Goal: Information Seeking & Learning: Understand process/instructions

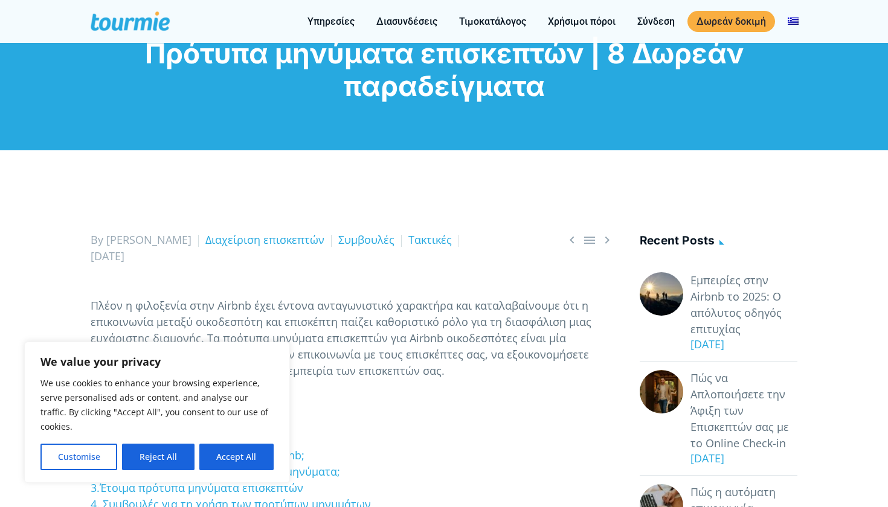
scroll to position [20, 0]
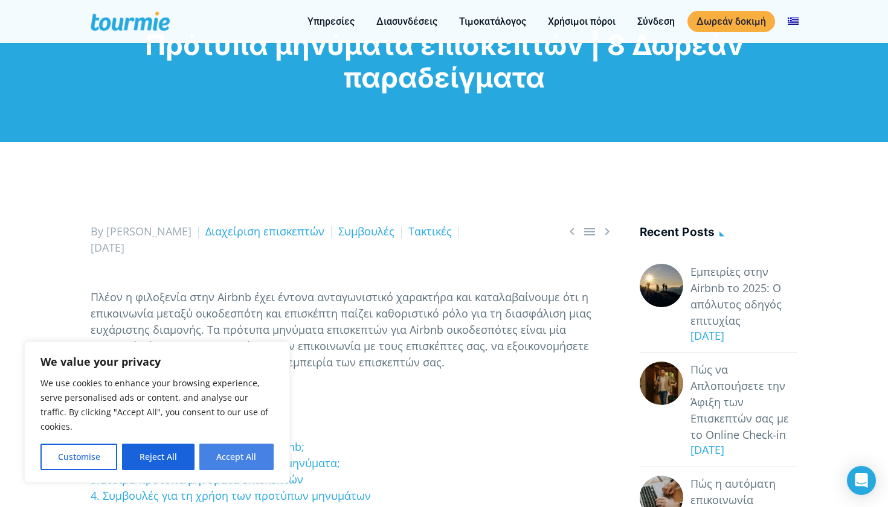
click at [237, 460] on button "Accept All" at bounding box center [236, 457] width 74 height 27
checkbox input "true"
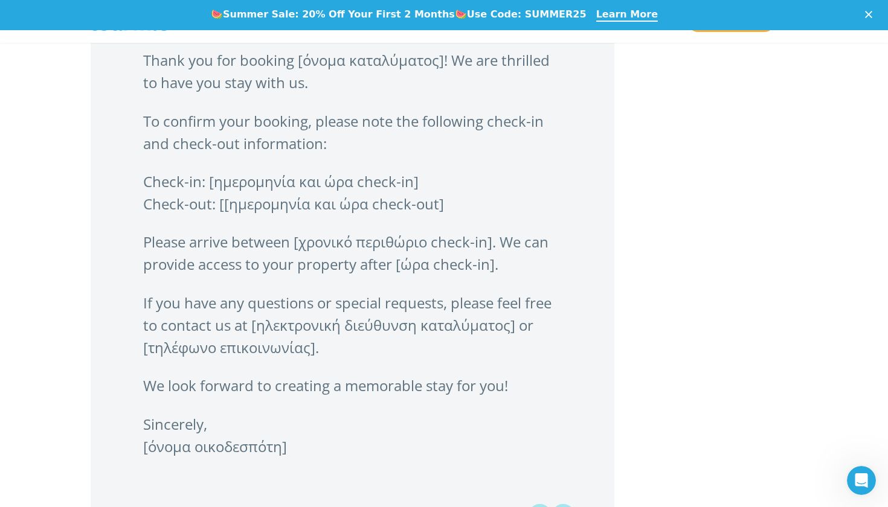
scroll to position [1541, 0]
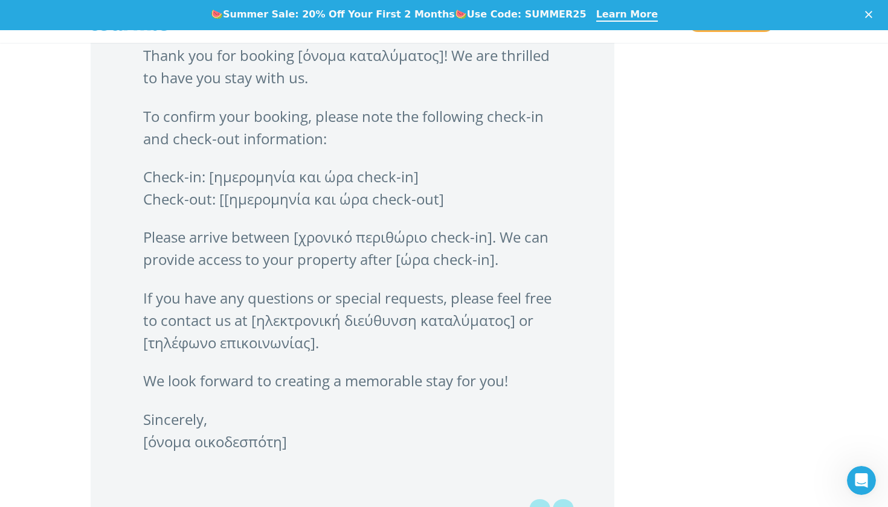
click at [237, 460] on blockquote "Thank you for booking [όνομα καταλύματος]! We are thrilled to have you stay wit…" at bounding box center [353, 268] width 524 height 528
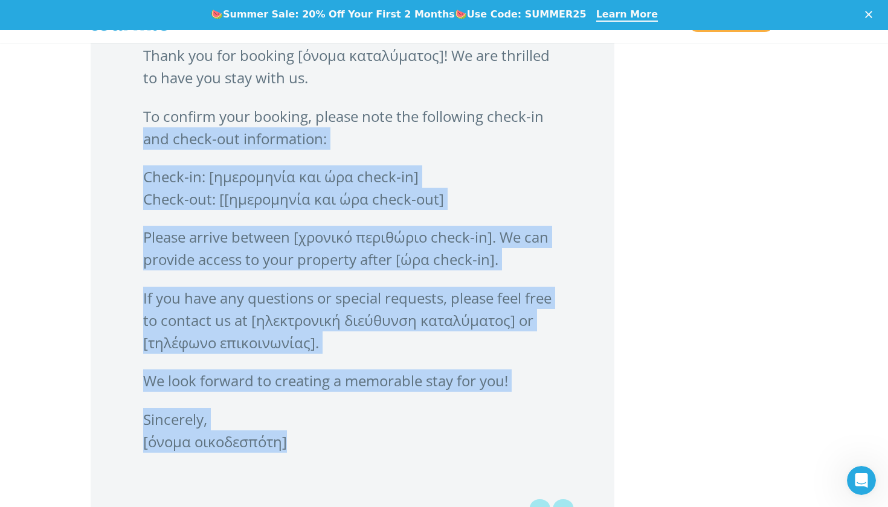
drag, startPoint x: 285, startPoint y: 442, endPoint x: 125, endPoint y: 147, distance: 335.9
click at [125, 147] on blockquote "Thank you for booking [όνομα καταλύματος]! We are thrilled to have you stay wit…" at bounding box center [353, 268] width 524 height 528
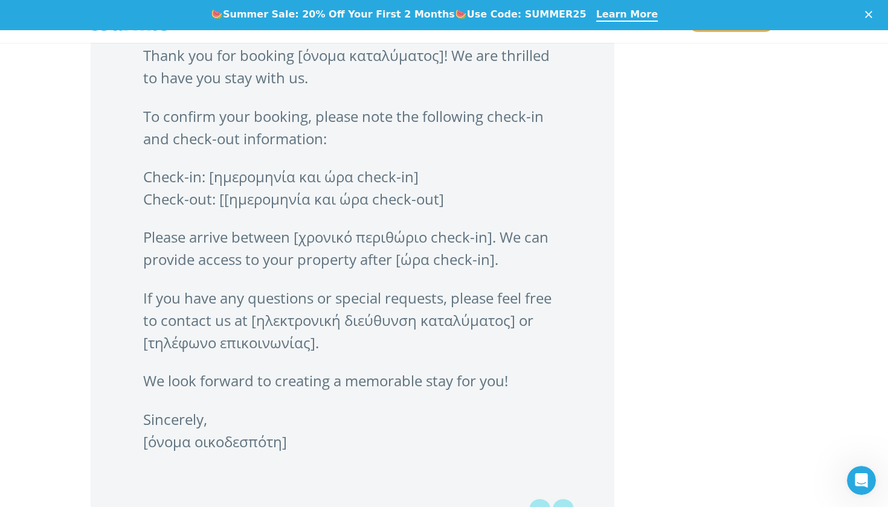
click at [304, 422] on p "Sincerely, [όνομα οικοδεσπότη]" at bounding box center [352, 430] width 419 height 45
drag, startPoint x: 304, startPoint y: 449, endPoint x: 139, endPoint y: 62, distance: 421.0
click at [139, 62] on blockquote "Thank you for booking [όνομα καταλύματος]! We are thrilled to have you stay wit…" at bounding box center [353, 268] width 524 height 528
copy blockquote "Thank you for booking [όνομα καταλύματος]! We are thrilled to have you stay wit…"
click at [588, 238] on blockquote "Thank you for booking [όνομα καταλύματος]! We are thrilled to have you stay wit…" at bounding box center [353, 268] width 524 height 528
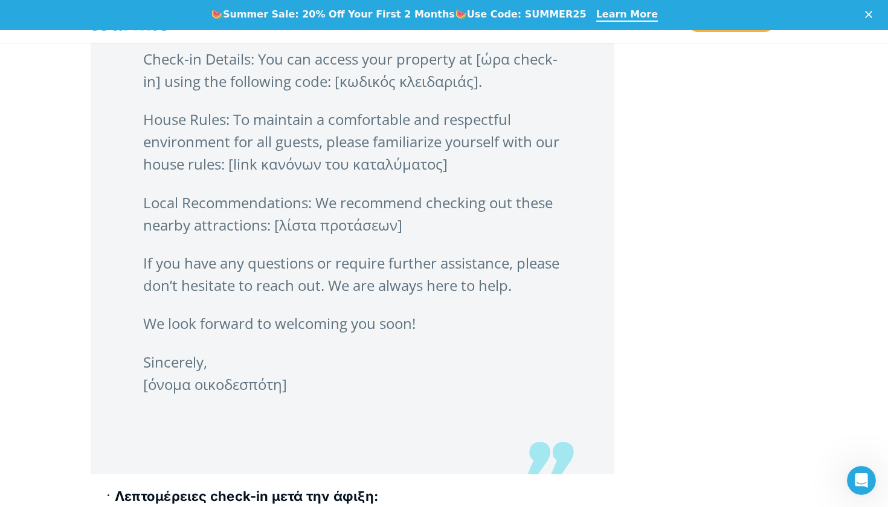
scroll to position [2334, 0]
click at [320, 395] on p "Sincerely, [όνομα οικοδεσπότη]" at bounding box center [352, 372] width 419 height 45
drag, startPoint x: 287, startPoint y: 408, endPoint x: 178, endPoint y: 164, distance: 268.1
click at [178, 164] on blockquote "Dear [όνομα επισκέπτη], Your stay at [όνομα καταλύματος] is just around the cor…" at bounding box center [353, 149] width 524 height 649
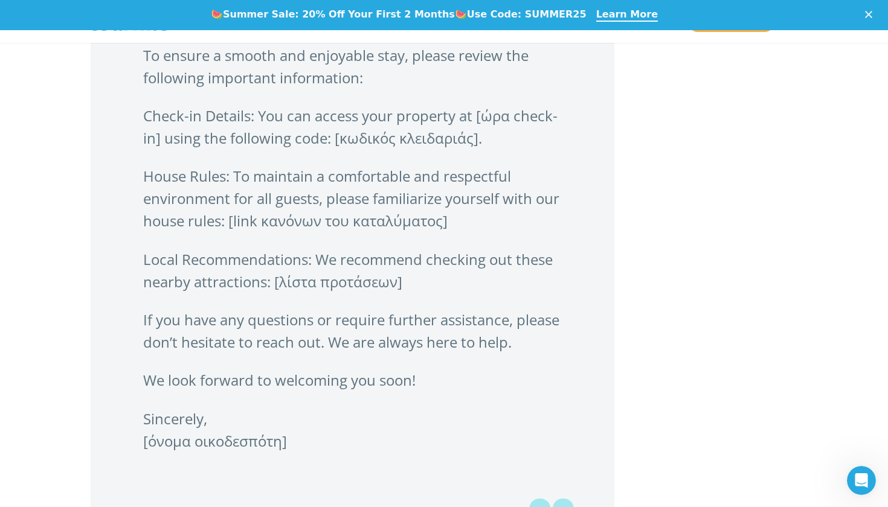
click at [178, 164] on blockquote "Dear [όνομα επισκέπτη], Your stay at [όνομα καταλύματος] is just around the cor…" at bounding box center [353, 206] width 524 height 649
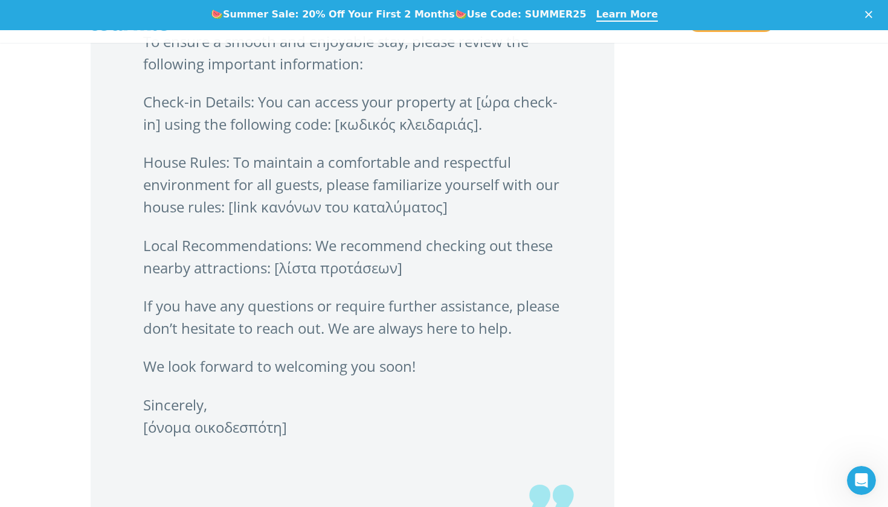
scroll to position [2277, 0]
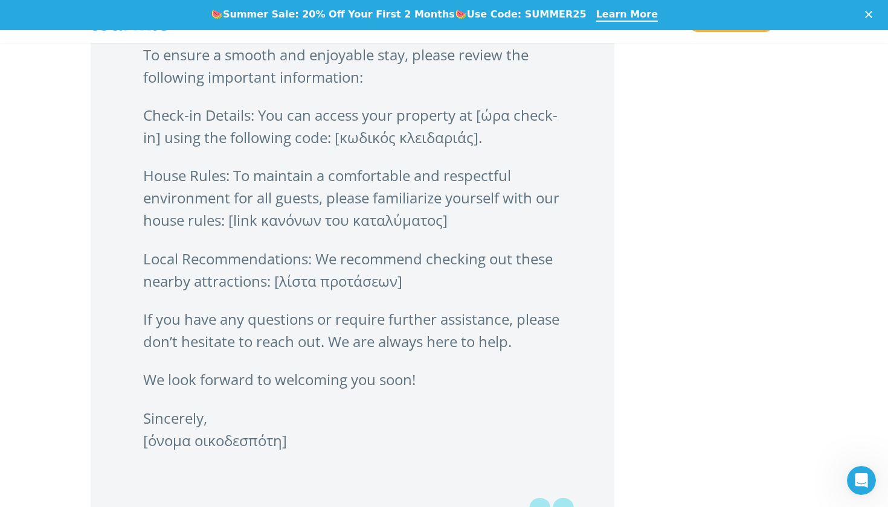
click at [296, 452] on p "Sincerely, [όνομα οικοδεσπότη]" at bounding box center [352, 429] width 419 height 45
click at [291, 452] on p "Sincerely, [όνομα οικοδεσπότη]" at bounding box center [352, 429] width 419 height 45
click at [289, 452] on p "Sincerely, [όνομα οικοδεσπότη]" at bounding box center [352, 429] width 419 height 45
drag, startPoint x: 287, startPoint y: 462, endPoint x: 144, endPoint y: 55, distance: 431.5
click at [144, 55] on blockquote "Dear [όνομα επισκέπτη], Your stay at [όνομα καταλύματος] is just around the cor…" at bounding box center [353, 206] width 524 height 649
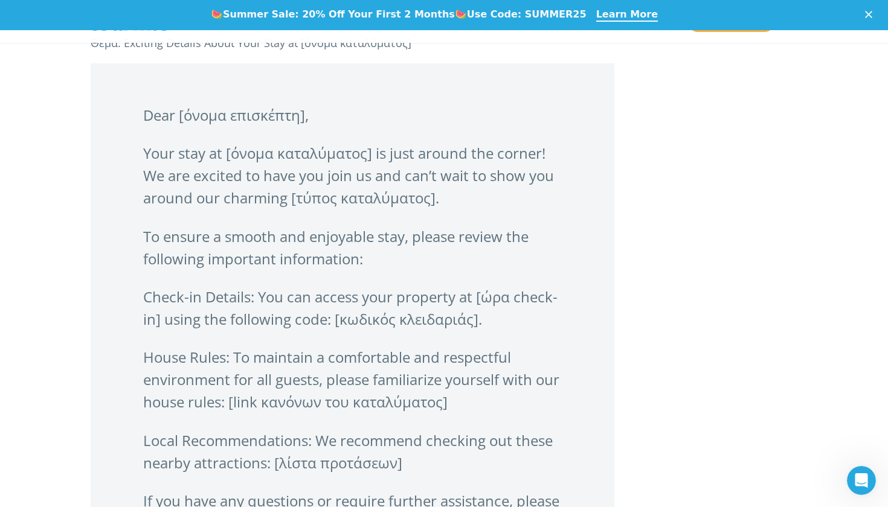
scroll to position [2095, 0]
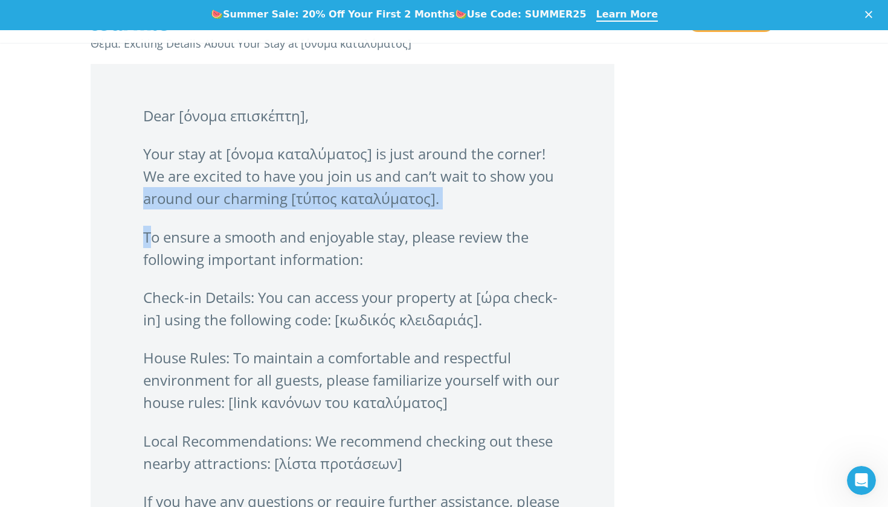
drag, startPoint x: 147, startPoint y: 239, endPoint x: 145, endPoint y: 198, distance: 41.1
click at [145, 198] on blockquote "Dear [όνομα επισκέπτη], Your stay at [όνομα καταλύματος] is just around the cor…" at bounding box center [353, 388] width 524 height 649
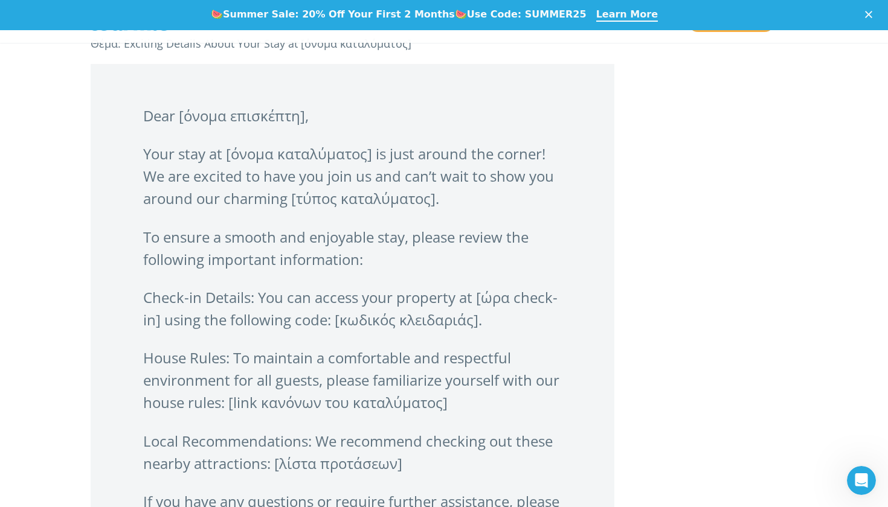
click at [140, 114] on blockquote "Dear [όνομα επισκέπτη], Your stay at [όνομα καταλύματος] is just around the cor…" at bounding box center [353, 388] width 524 height 649
click at [143, 114] on blockquote "Dear [όνομα επισκέπτη], Your stay at [όνομα καταλύματος] is just around the cor…" at bounding box center [353, 388] width 524 height 649
click at [156, 115] on p "Dear [όνομα επισκέπτη]," at bounding box center [352, 115] width 419 height 22
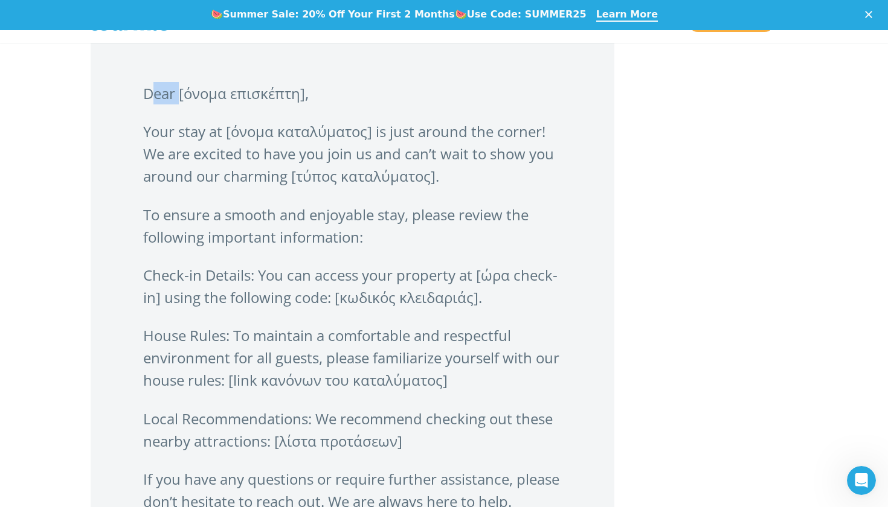
scroll to position [2118, 0]
drag, startPoint x: 153, startPoint y: 91, endPoint x: 288, endPoint y: 131, distance: 140.6
click at [288, 131] on blockquote "Dear [όνομα επισκέπτη], Your stay at [όνομα καταλύματος] is just around the cor…" at bounding box center [353, 365] width 524 height 649
click at [312, 80] on blockquote "Dear [όνομα επισκέπτη], Your stay at [όνομα καταλύματος] is just around the cor…" at bounding box center [353, 365] width 524 height 649
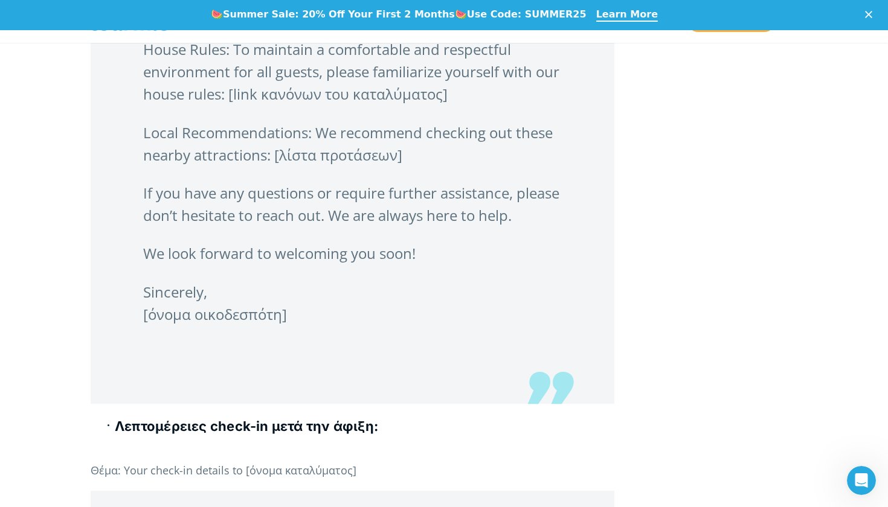
scroll to position [2427, 0]
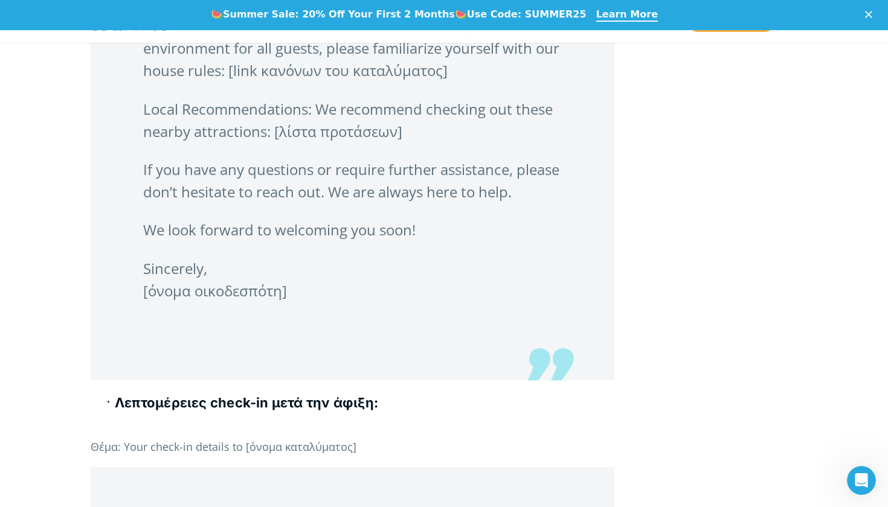
click at [283, 302] on p "Sincerely, [όνομα οικοδεσπότη]" at bounding box center [352, 279] width 419 height 45
drag, startPoint x: 288, startPoint y: 312, endPoint x: 162, endPoint y: 135, distance: 217.5
click at [162, 133] on blockquote "Dear [όνομα επισκέπτη], Your stay at [όνομα καταλύματος] is just around the cor…" at bounding box center [353, 56] width 524 height 649
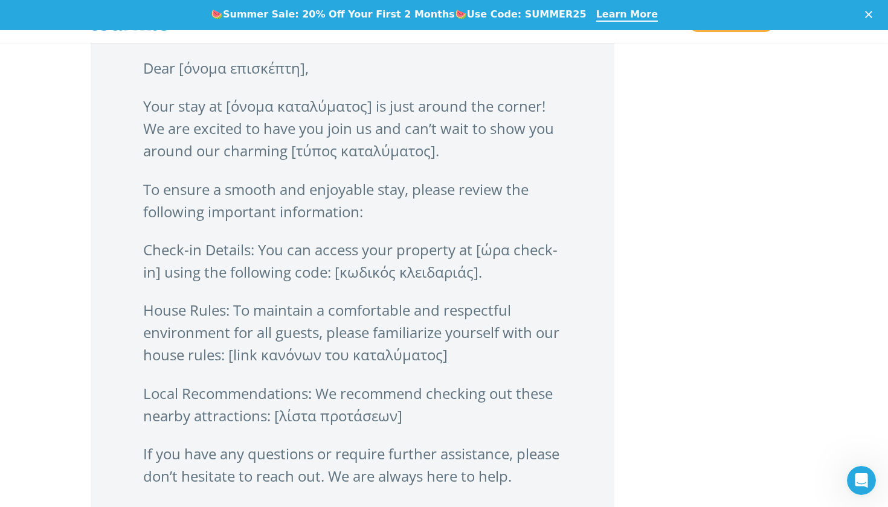
scroll to position [2136, 0]
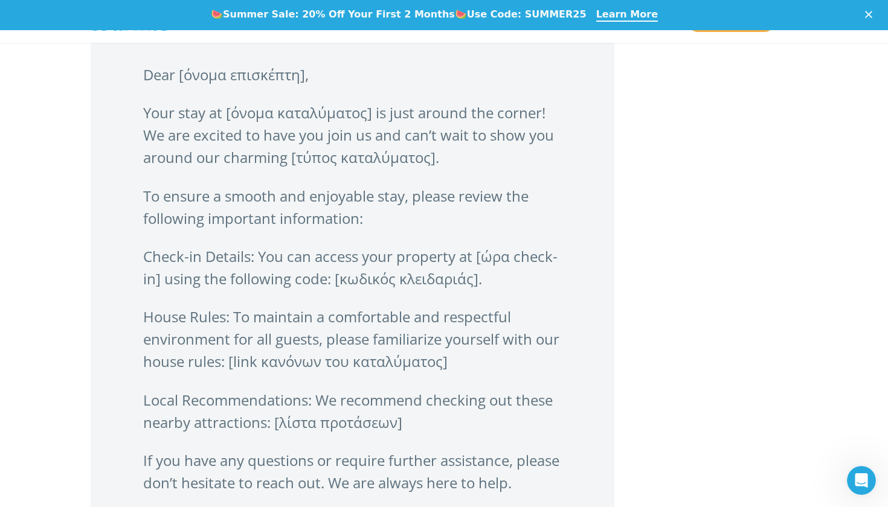
click at [481, 373] on p "House Rules: To maintain a comfortable and respectful environment for all guest…" at bounding box center [352, 339] width 419 height 67
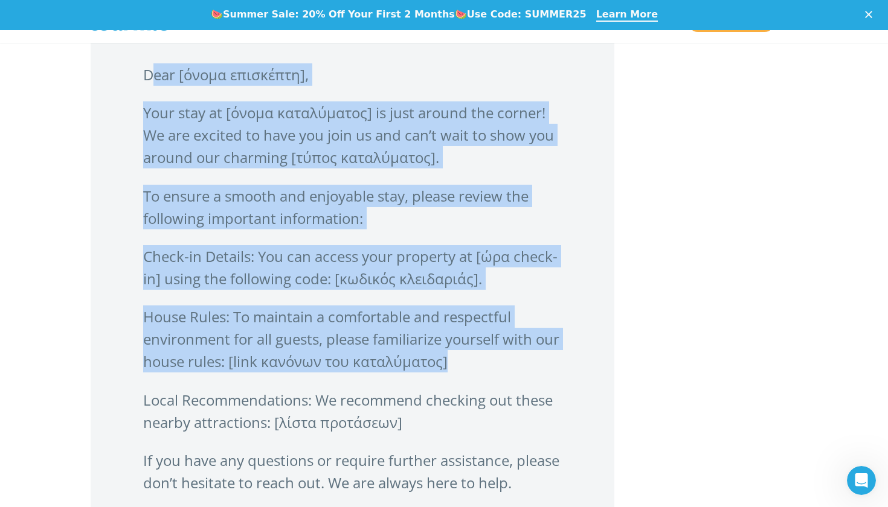
drag, startPoint x: 473, startPoint y: 363, endPoint x: 134, endPoint y: 68, distance: 449.0
click at [134, 68] on blockquote "Dear [όνομα επισκέπτη], Your stay at [όνομα καταλύματος] is just around the cor…" at bounding box center [353, 347] width 524 height 649
copy blockquote "Dear [όνομα επισκέπτη], Your stay at [όνομα καταλύματος] is just around the cor…"
click at [592, 175] on blockquote "Dear [όνομα επισκέπτη], Your stay at [όνομα καταλύματος] is just around the cor…" at bounding box center [353, 347] width 524 height 649
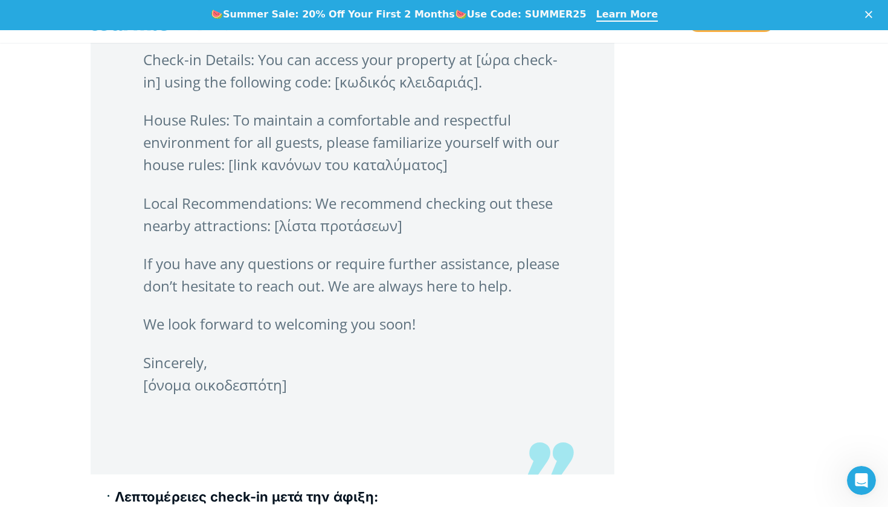
scroll to position [2338, 0]
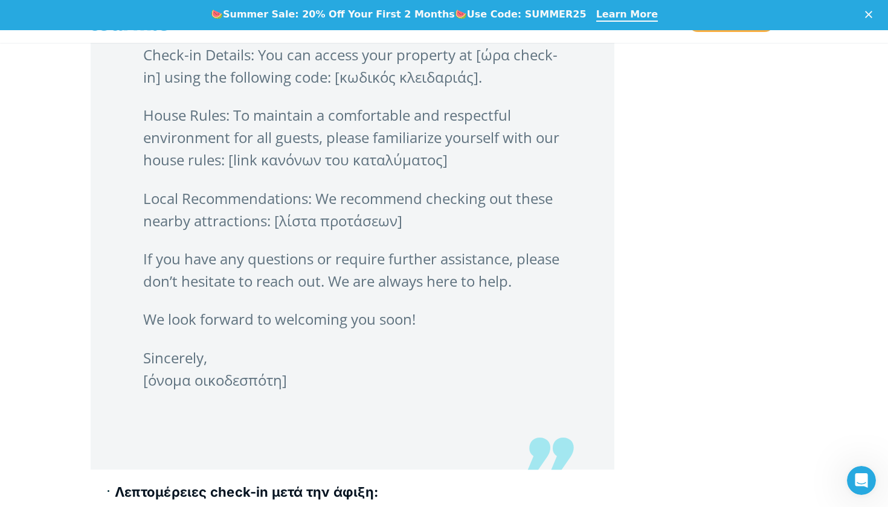
drag, startPoint x: 287, startPoint y: 399, endPoint x: 136, endPoint y: 208, distance: 242.9
click at [135, 205] on blockquote "Dear [όνομα επισκέπτη], Your stay at [όνομα καταλύματος] is just around the cor…" at bounding box center [353, 145] width 524 height 649
copy blockquote "Local Recommendations: We recommend checking out these nearby attractions: [λίσ…"
click at [603, 219] on blockquote "Dear [όνομα επισκέπτη], Your stay at [όνομα καταλύματος] is just around the cor…" at bounding box center [353, 145] width 524 height 649
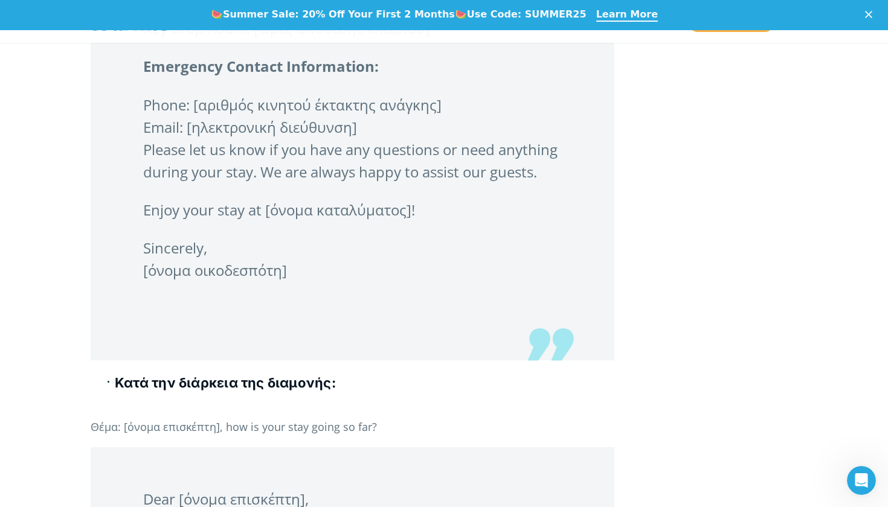
scroll to position [3279, 0]
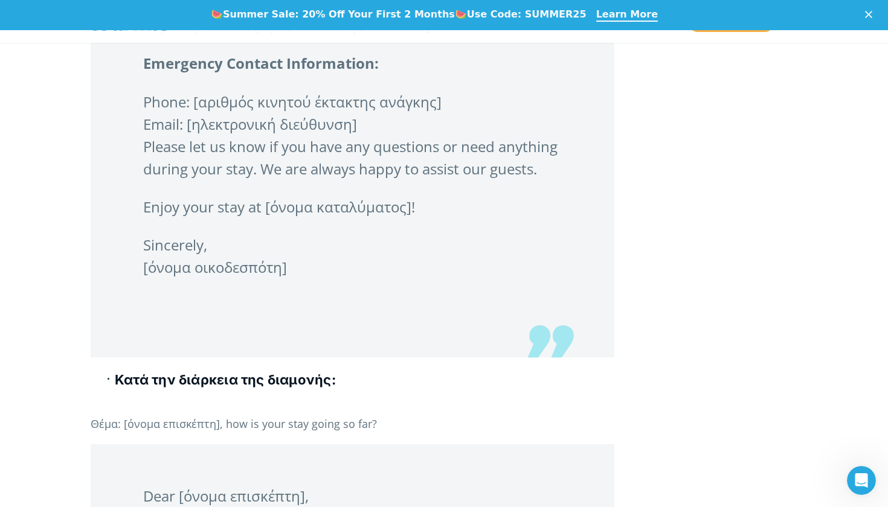
click at [297, 278] on p "Sincerely, [όνομα οικοδεσπότη]" at bounding box center [352, 256] width 419 height 45
drag, startPoint x: 286, startPoint y: 290, endPoint x: 236, endPoint y: 176, distance: 124.1
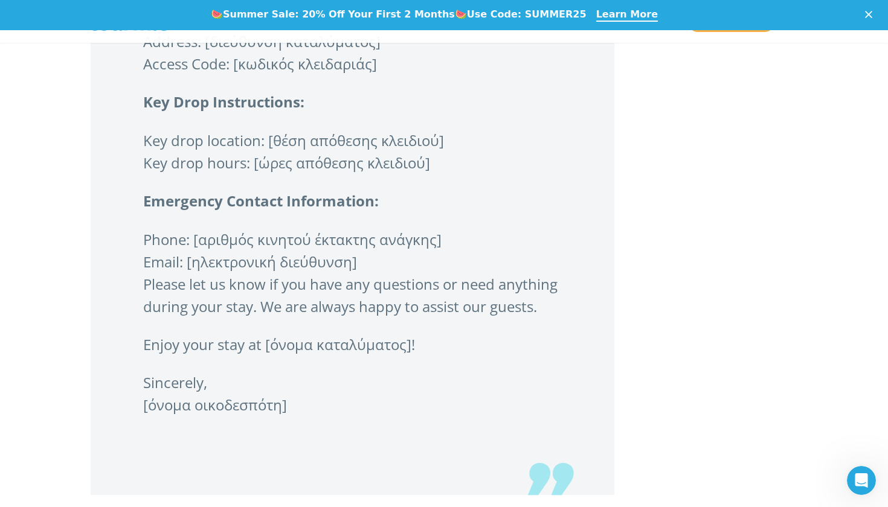
scroll to position [3137, 0]
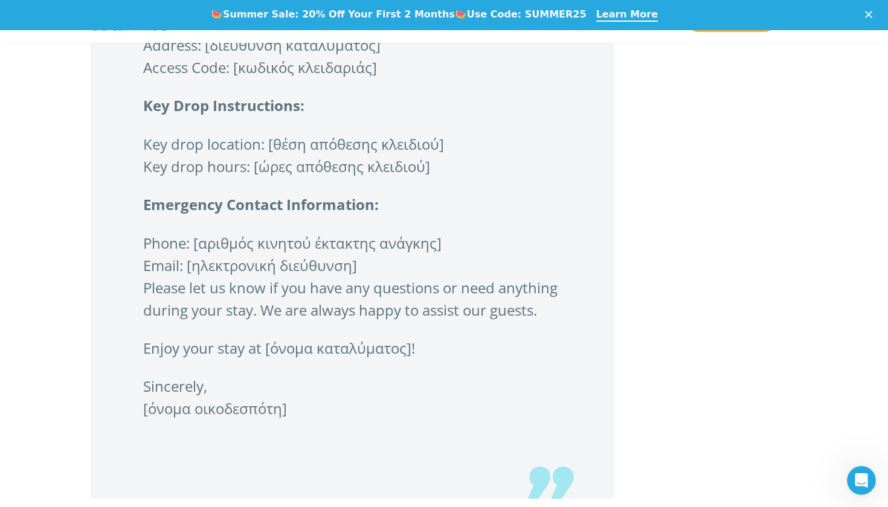
click at [297, 420] on p "Sincerely, [όνομα οικοδεσπότη]" at bounding box center [352, 397] width 419 height 45
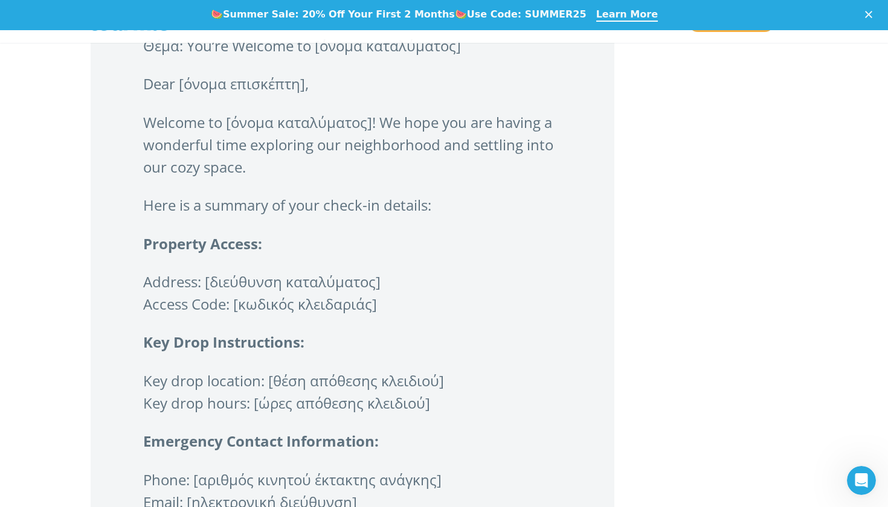
scroll to position [2902, 0]
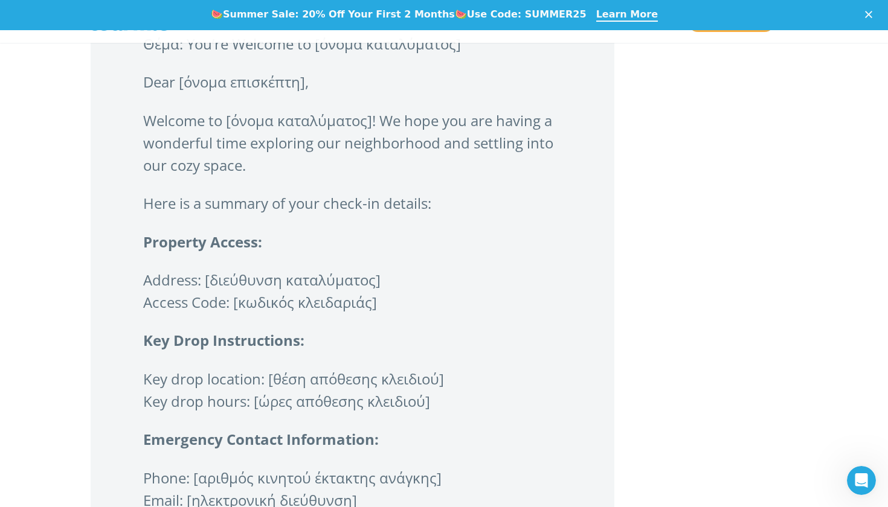
click at [388, 313] on p "Address: [διεύθυνση καταλύματος] Access Code: [κωδικός κλειδαριάς]" at bounding box center [352, 291] width 419 height 45
drag, startPoint x: 377, startPoint y: 326, endPoint x: 188, endPoint y: 86, distance: 304.8
click at [188, 86] on blockquote "Θέμα: You’re Welcome to [όνομα καταλύματος] Dear [όνομα επισκέπτη], Welcome to …" at bounding box center [353, 363] width 524 height 742
click at [385, 313] on p "Address: [διεύθυνση καταλύματος] Access Code: [κωδικός κλειδαριάς]" at bounding box center [352, 291] width 419 height 45
click at [382, 313] on p "Address: [διεύθυνση καταλύματος] Access Code: [κωδικός κλειδαριάς]" at bounding box center [352, 291] width 419 height 45
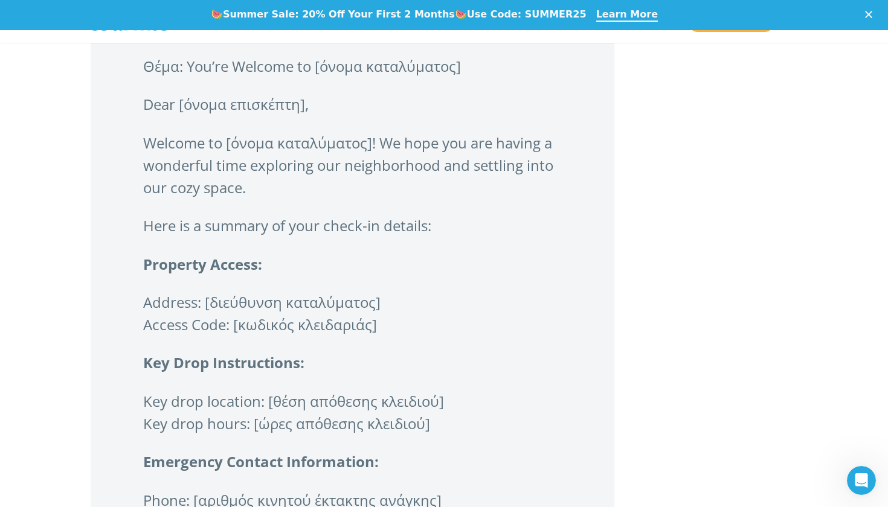
scroll to position [2877, 0]
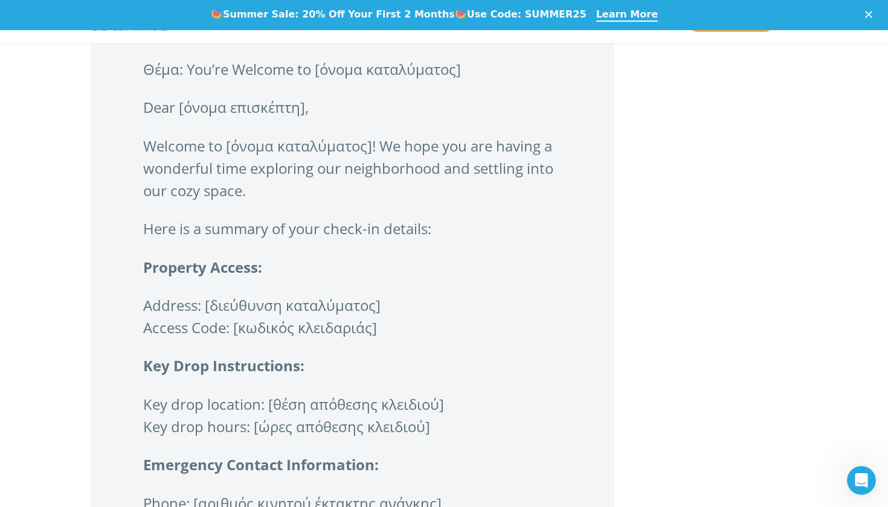
drag, startPoint x: 376, startPoint y: 351, endPoint x: 144, endPoint y: 82, distance: 355.9
click at [144, 82] on blockquote "Θέμα: You’re Welcome to [όνομα καταλύματος] Dear [όνομα επισκέπτη], Welcome to …" at bounding box center [353, 389] width 524 height 742
copy blockquote "Θέμα: You’re Welcome to [όνομα καταλύματος] Dear [όνομα επισκέπτη], Welcome to …"
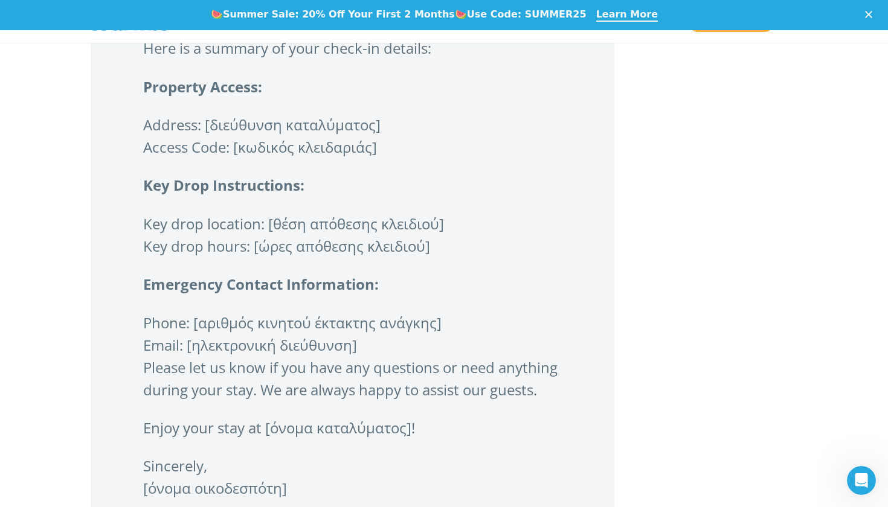
scroll to position [3072, 0]
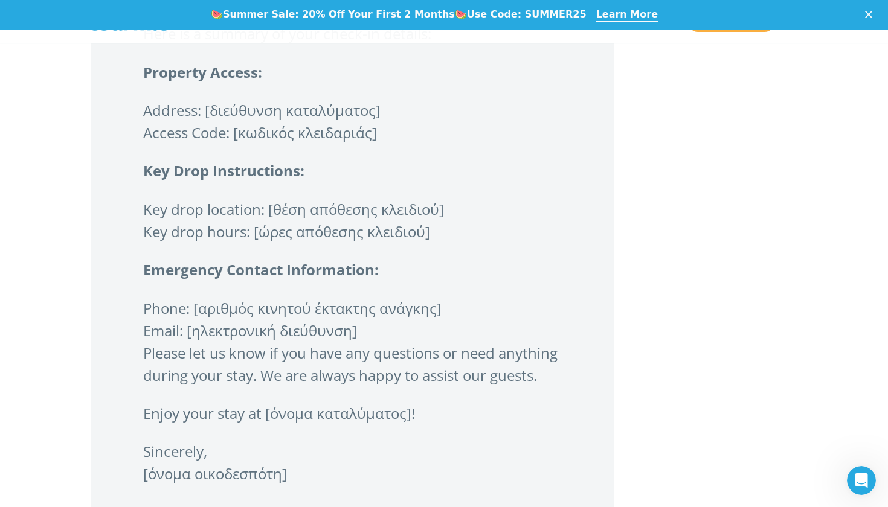
click at [339, 144] on p "Address: [διεύθυνση καταλύματος] Access Code: [κωδικός κλειδαριάς]" at bounding box center [352, 121] width 419 height 45
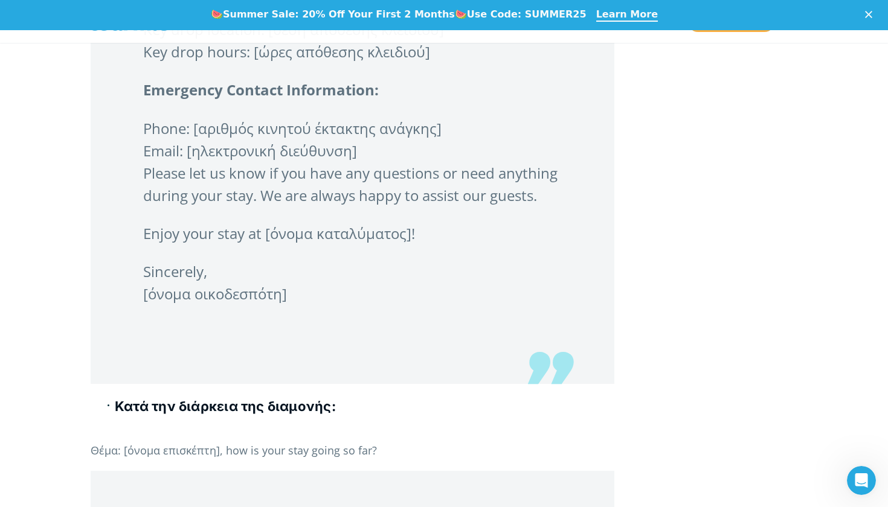
scroll to position [3215, 0]
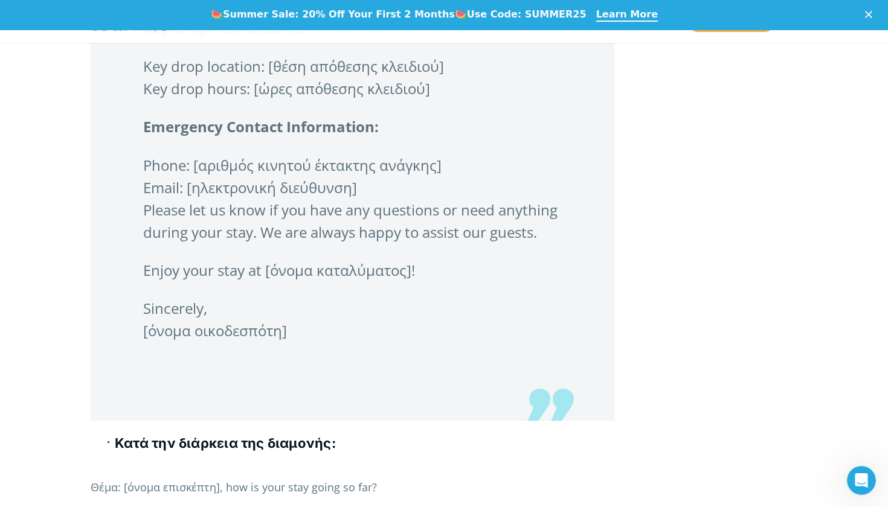
click at [298, 368] on blockquote "Θέμα: You’re Welcome to [όνομα καταλύματος] Dear [όνομα επισκέπτη], Welcome to …" at bounding box center [353, 50] width 524 height 742
drag, startPoint x: 287, startPoint y: 355, endPoint x: 134, endPoint y: 63, distance: 329.8
click at [134, 63] on blockquote "Θέμα: You’re Welcome to [όνομα καταλύματος] Dear [όνομα επισκέπτη], Welcome to …" at bounding box center [353, 50] width 524 height 742
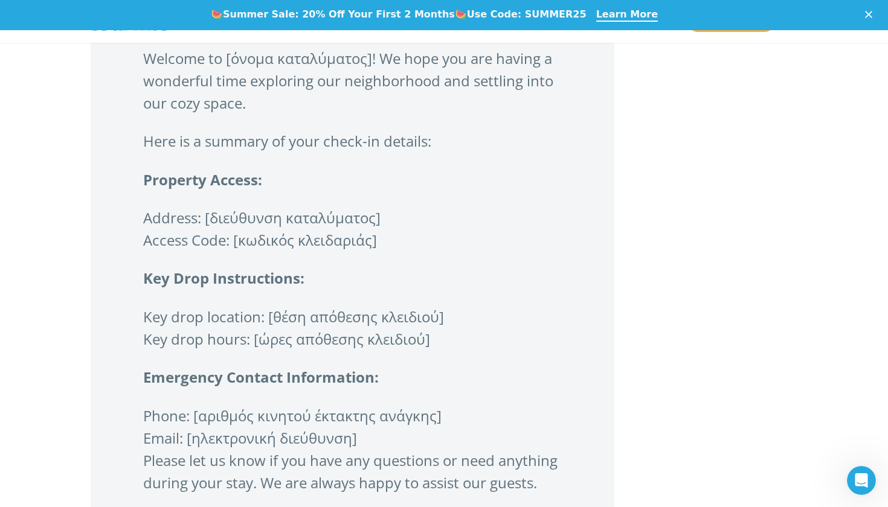
scroll to position [2964, 0]
drag, startPoint x: 325, startPoint y: 330, endPoint x: 123, endPoint y: 151, distance: 270.4
click at [123, 151] on blockquote "Θέμα: You’re Welcome to [όνομα καταλύματος] Dear [όνομα επισκέπτη], Welcome to …" at bounding box center [353, 302] width 524 height 742
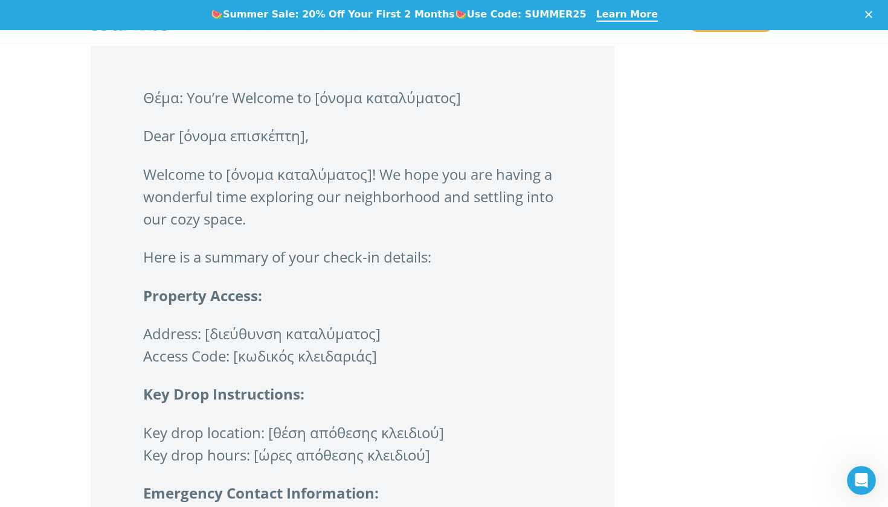
scroll to position [2837, 0]
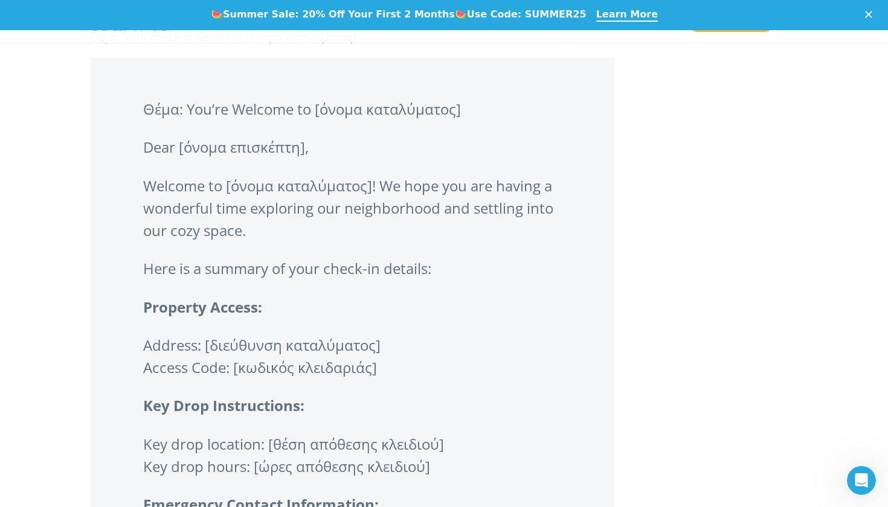
drag, startPoint x: 259, startPoint y: 300, endPoint x: 121, endPoint y: 105, distance: 238.3
click at [121, 105] on blockquote "Θέμα: You’re Welcome to [όνομα καταλύματος] Dear [όνομα επισκέπτη], Welcome to …" at bounding box center [353, 428] width 524 height 742
copy blockquote "Θέμα: You’re Welcome to [όνομα καταλύματος] Dear [όνομα επισκέπτη], Welcome to …"
click at [587, 187] on blockquote "Θέμα: You’re Welcome to [όνομα καταλύματος] Dear [όνομα επισκέπτη], Welcome to …" at bounding box center [353, 428] width 524 height 742
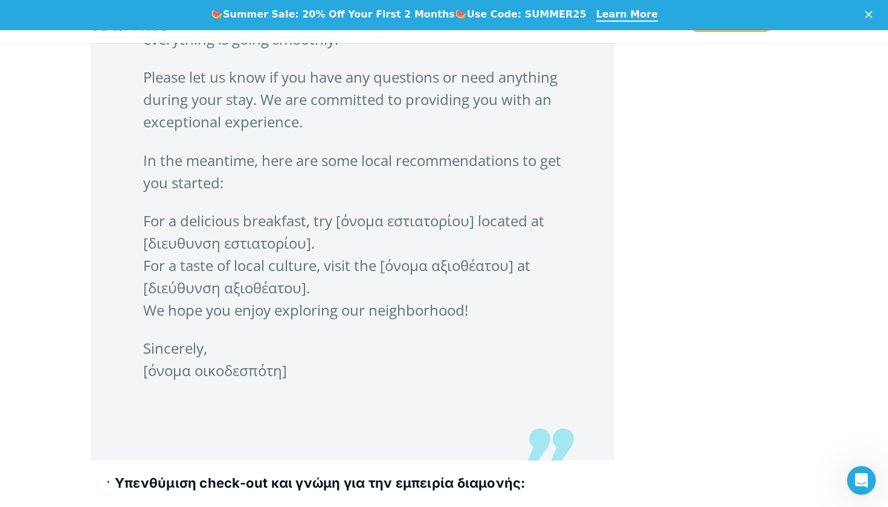
scroll to position [3831, 0]
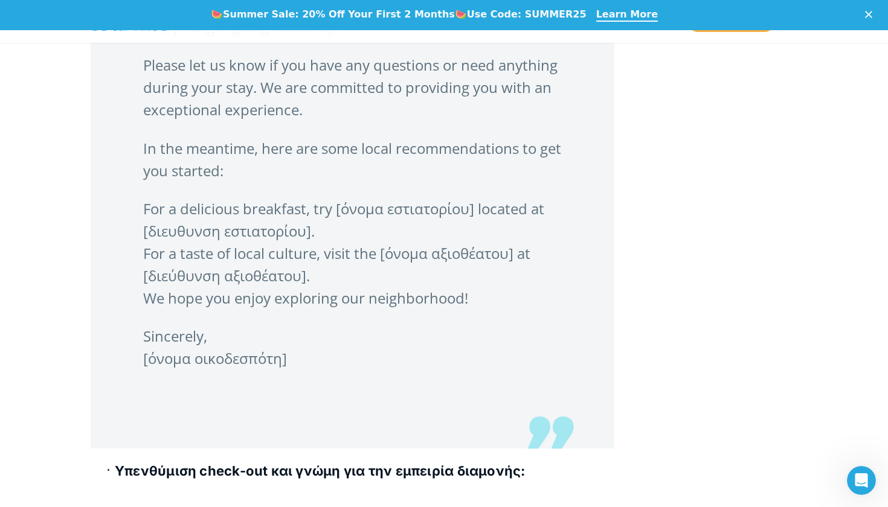
click at [290, 370] on p "Sincerely, [όνομα οικοδεσπότη]" at bounding box center [352, 347] width 419 height 45
drag, startPoint x: 287, startPoint y: 379, endPoint x: 185, endPoint y: 185, distance: 219.6
click at [185, 185] on blockquote "Dear [όνομα επισκέπτη], We hope you are having a wonderful stay at [όνομα καταλ…" at bounding box center [353, 171] width 524 height 556
drag, startPoint x: 185, startPoint y: 186, endPoint x: 177, endPoint y: 40, distance: 145.8
click at [177, 40] on div "Primary Menu Close Υπηρεσίες Για ξενοδοχεία Online check-in Οδηγός επισκεπτών Ψ…" at bounding box center [444, 162] width 888 height 7925
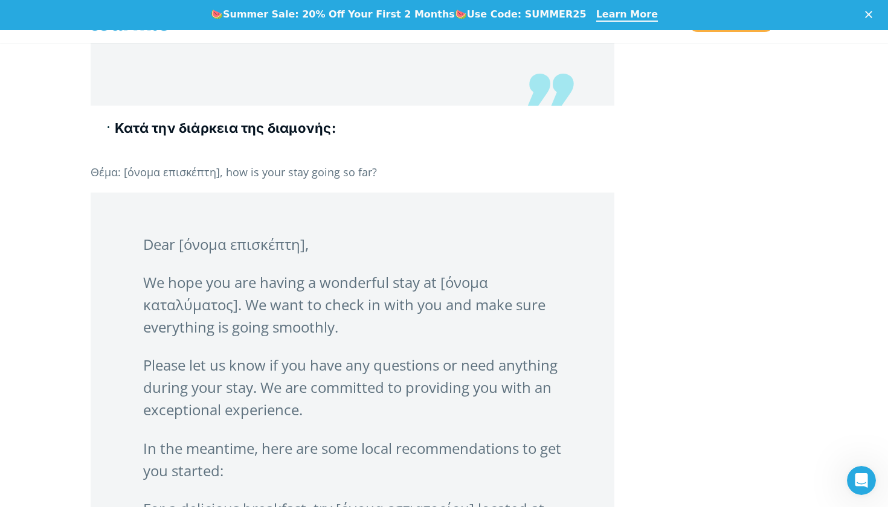
scroll to position [3537, 0]
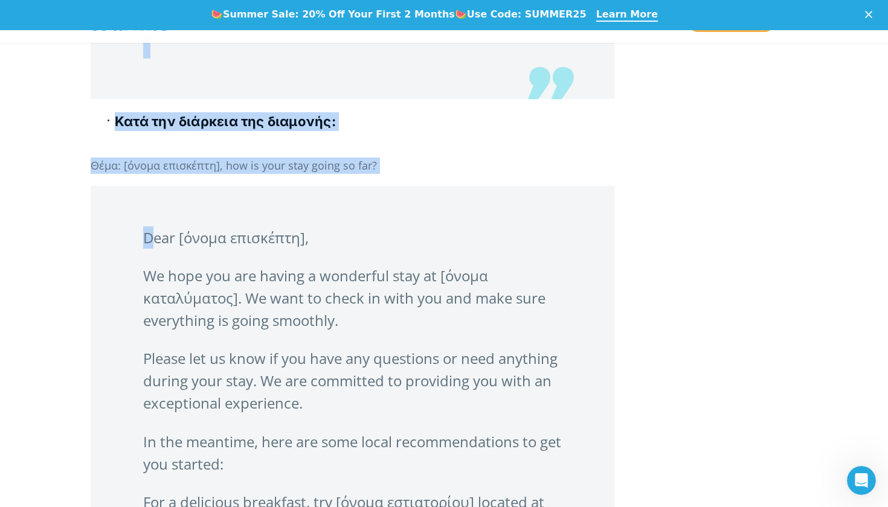
click at [144, 249] on p "Dear [όνομα επισκέπτη]," at bounding box center [352, 237] width 419 height 22
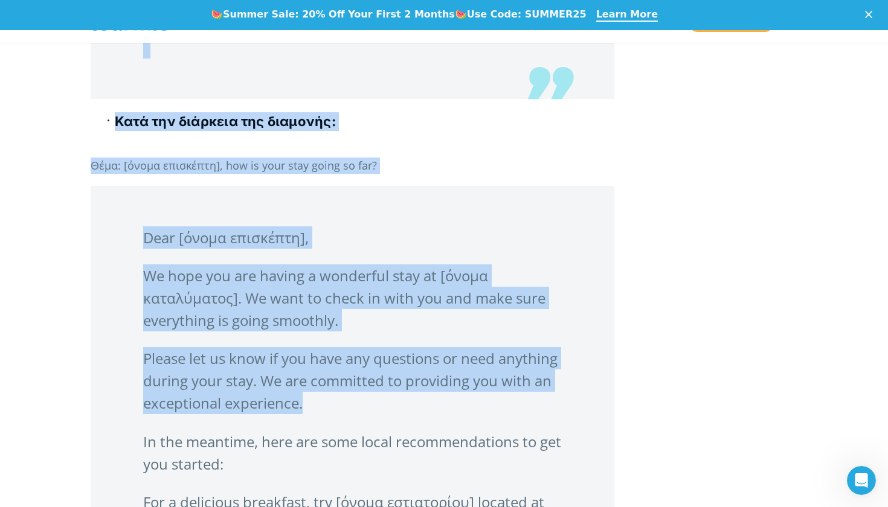
drag, startPoint x: 144, startPoint y: 258, endPoint x: 315, endPoint y: 420, distance: 234.5
click at [316, 422] on blockquote "Dear [όνομα επισκέπτη], We hope you are having a wonderful stay at [όνομα καταλ…" at bounding box center [353, 464] width 524 height 556
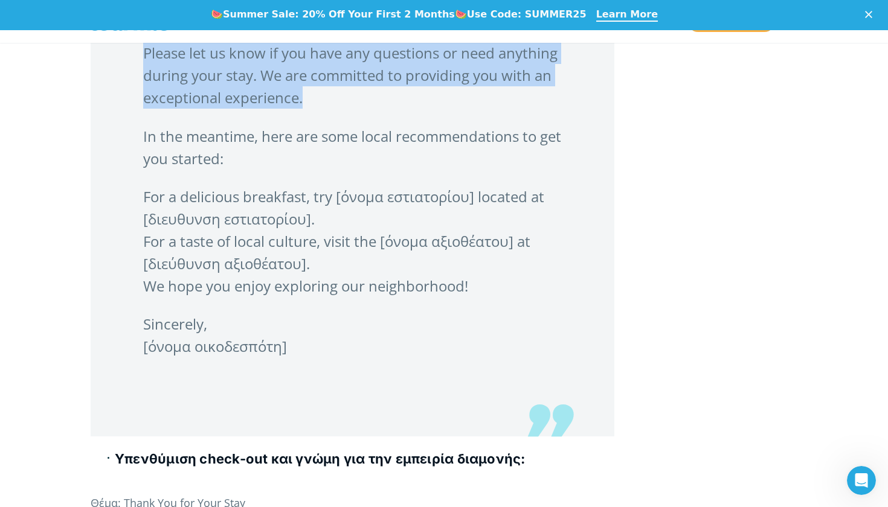
scroll to position [3890, 0]
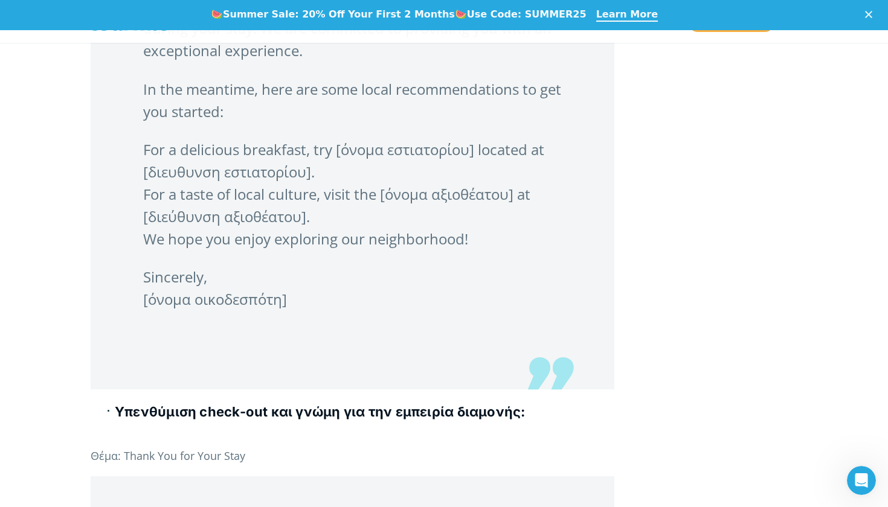
click at [315, 310] on p "Sincerely, [όνομα οικοδεσπότη]" at bounding box center [352, 288] width 419 height 45
drag, startPoint x: 293, startPoint y: 324, endPoint x: 142, endPoint y: 115, distance: 257.6
click at [142, 115] on blockquote "Dear [όνομα επισκέπτη], We hope you are having a wonderful stay at [όνομα καταλ…" at bounding box center [353, 111] width 524 height 556
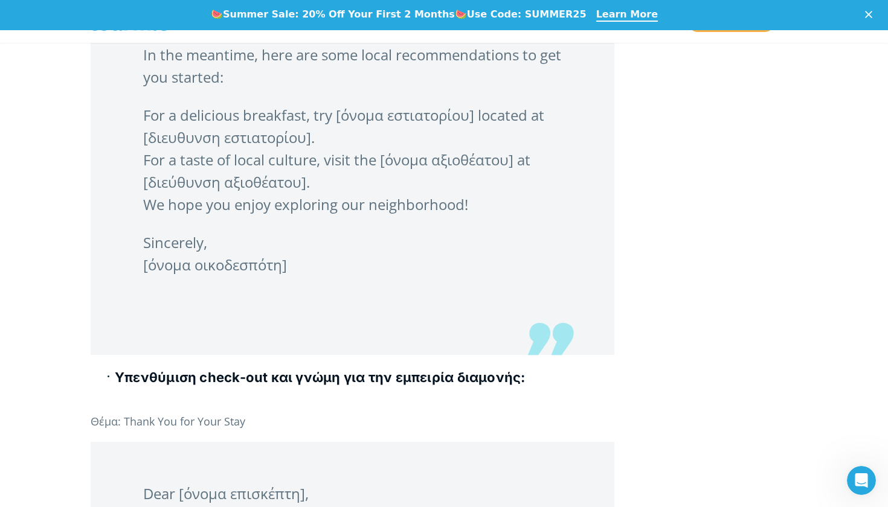
scroll to position [3869, 0]
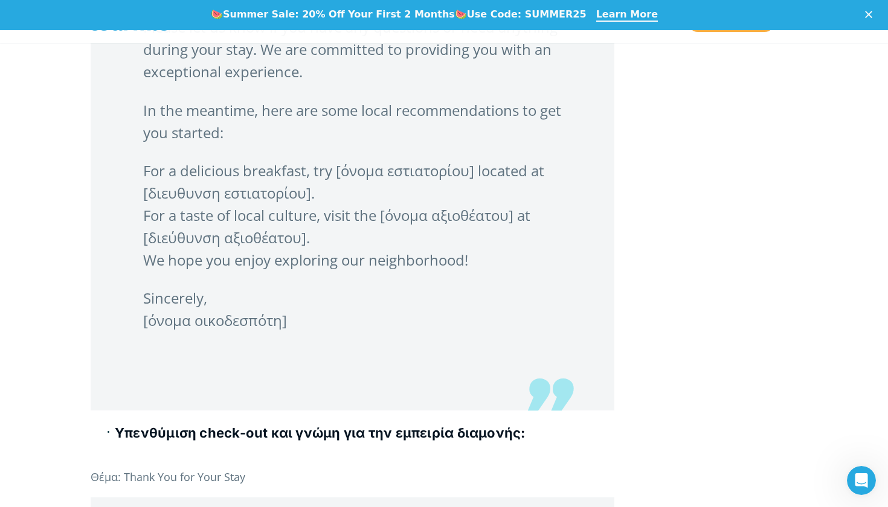
drag, startPoint x: 287, startPoint y: 345, endPoint x: 141, endPoint y: 133, distance: 257.8
click at [141, 133] on blockquote "Dear [όνομα επισκέπτη], We hope you are having a wonderful stay at [όνομα καταλ…" at bounding box center [353, 132] width 524 height 556
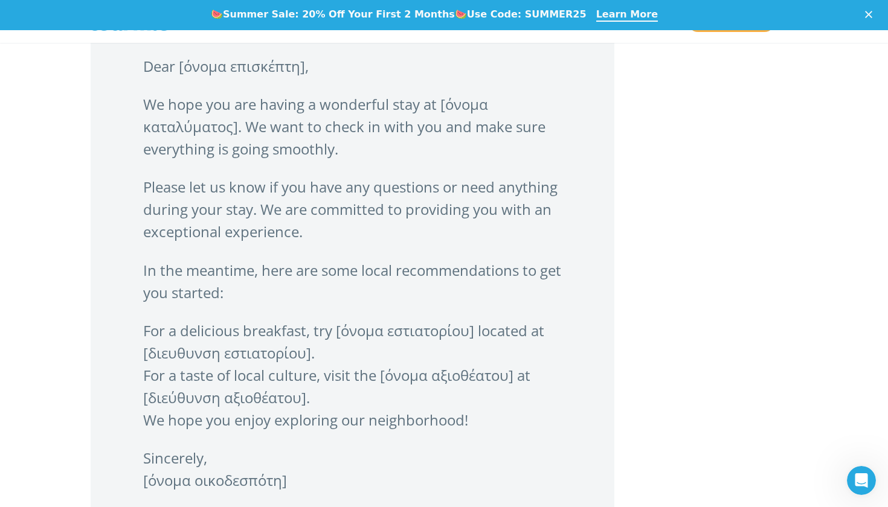
scroll to position [3695, 0]
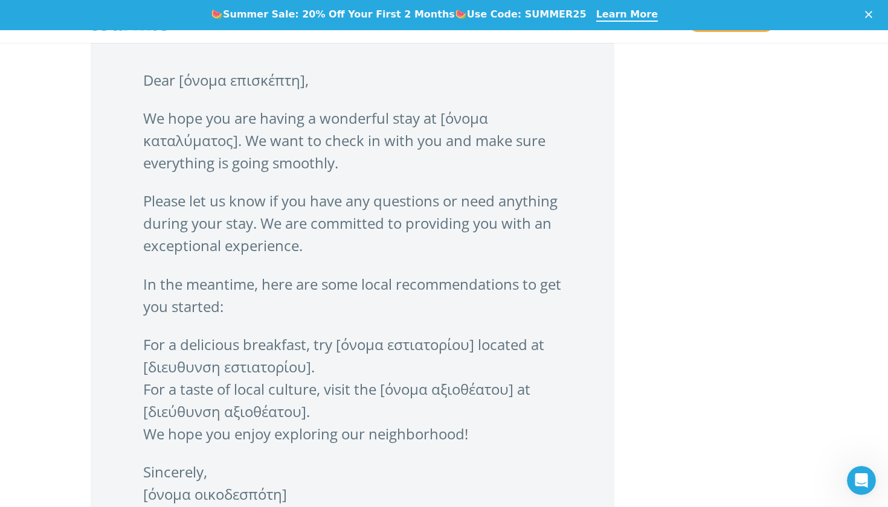
drag, startPoint x: 149, startPoint y: 279, endPoint x: 126, endPoint y: 86, distance: 194.7
click at [126, 86] on blockquote "Dear [όνομα επισκέπτη], We hope you are having a wonderful stay at [όνομα καταλ…" at bounding box center [353, 306] width 524 height 556
copy blockquote "Dear [όνομα επισκέπτη], We hope you are having a wonderful stay at [όνομα καταλ…"
click at [258, 257] on p "Please let us know if you have any questions or need anything during your stay.…" at bounding box center [352, 223] width 419 height 67
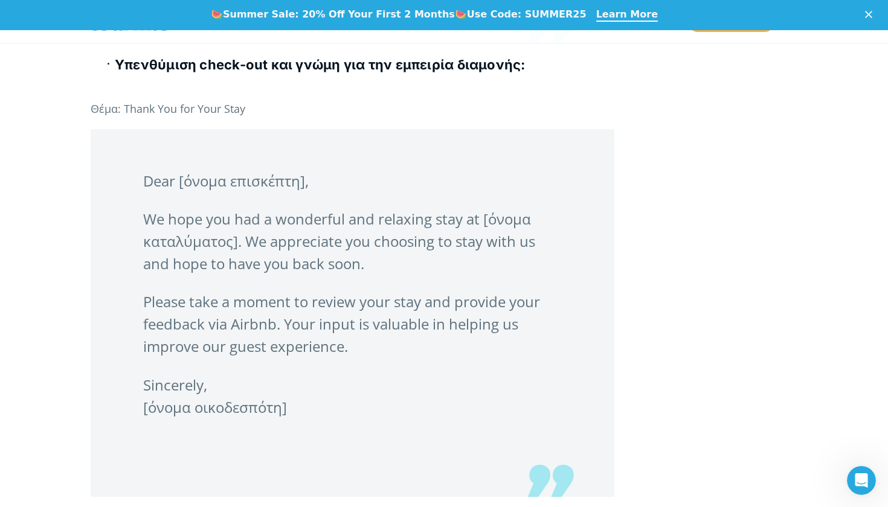
scroll to position [4329, 0]
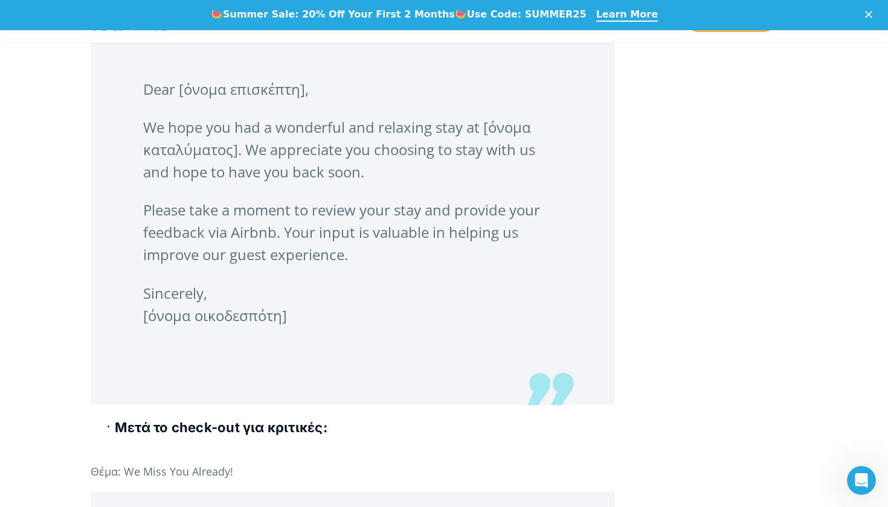
click at [301, 327] on p "Sincerely, [όνομα οικοδεσπότη]" at bounding box center [352, 304] width 419 height 45
drag, startPoint x: 287, startPoint y: 341, endPoint x: 143, endPoint y: 112, distance: 270.9
click at [143, 112] on blockquote "Dear [όνομα επισκέπτη], We hope you had a wonderful and relaxing stay at [όνομα…" at bounding box center [353, 221] width 524 height 368
copy blockquote "Dear [όνομα επισκέπτη], We hope you had a wonderful and relaxing stay at [όνομα…"
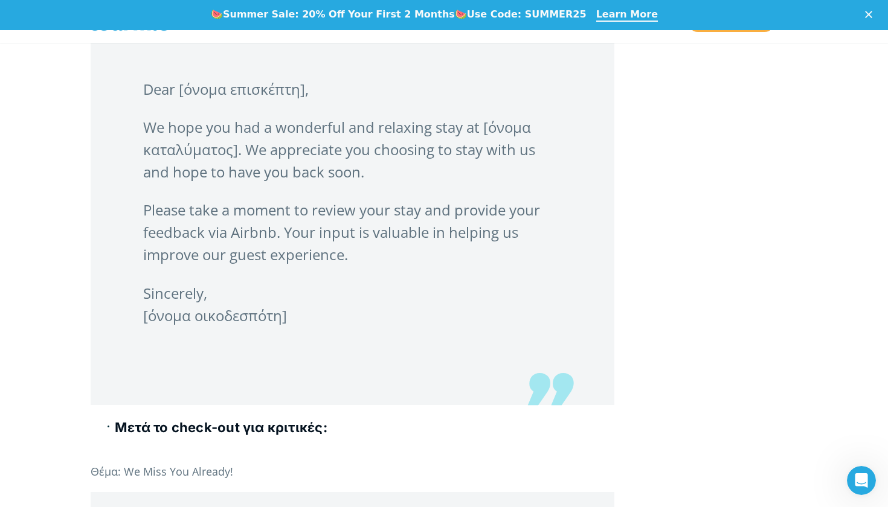
click at [347, 327] on p "Sincerely, [όνομα οικοδεσπότη]" at bounding box center [352, 304] width 419 height 45
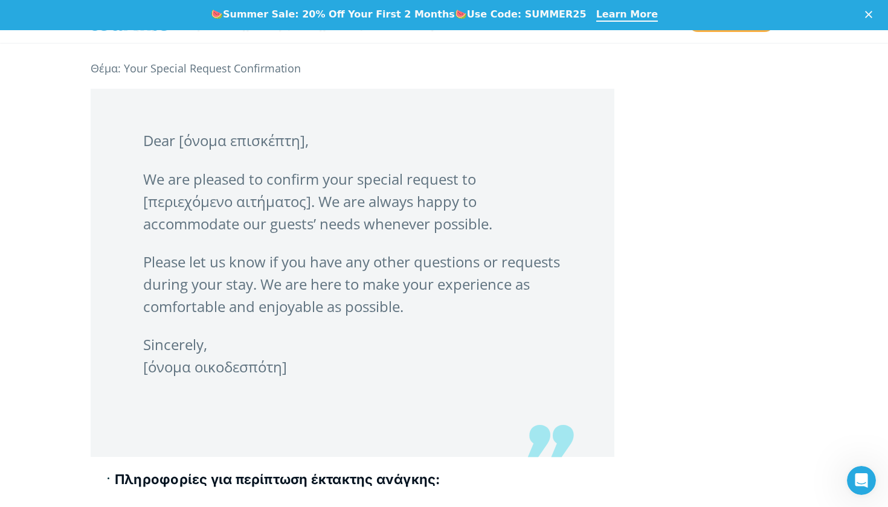
scroll to position [5247, 0]
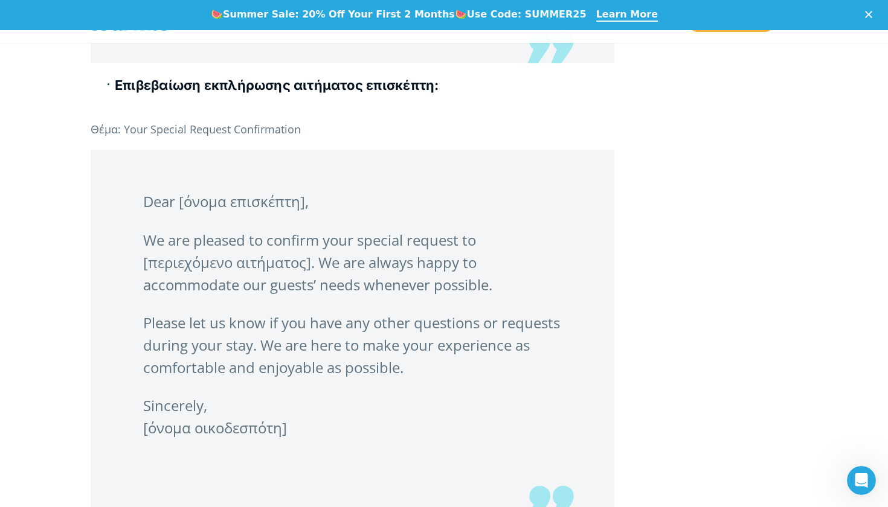
click at [288, 439] on p "Sincerely, [όνομα οικοδεσπότη]" at bounding box center [352, 416] width 419 height 45
click at [281, 439] on p "Sincerely, [όνομα οικοδεσπότη]" at bounding box center [352, 416] width 419 height 45
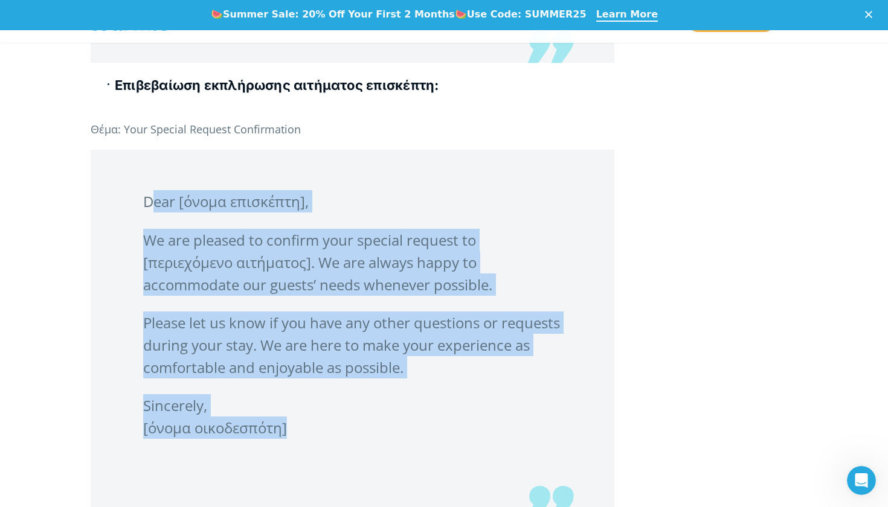
drag, startPoint x: 283, startPoint y: 449, endPoint x: 146, endPoint y: 223, distance: 264.2
click at [146, 223] on blockquote "Dear [όνομα επισκέπτη], We are pleased to confirm your special request to [περι…" at bounding box center [353, 334] width 524 height 368
copy blockquote "Dear [όνομα επισκέπτη], We are pleased to confirm your special request to [περι…"
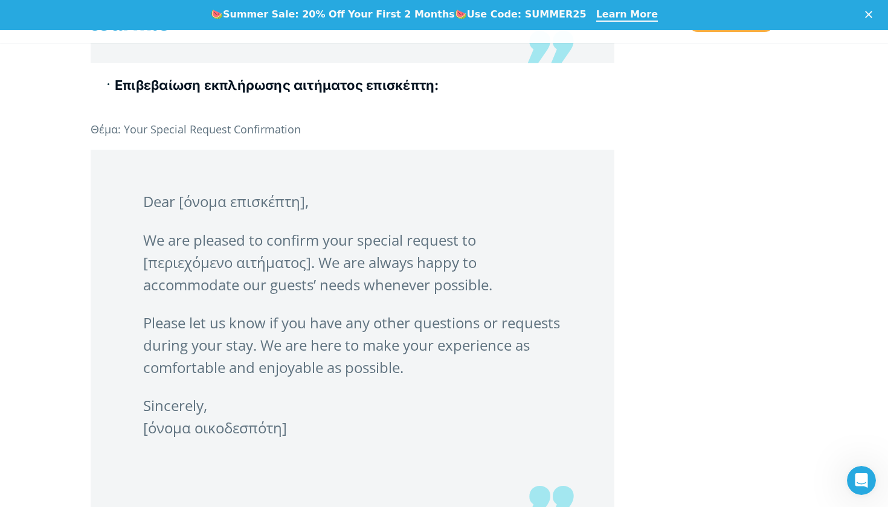
click at [136, 309] on blockquote "Dear [όνομα επισκέπτη], We are pleased to confirm your special request to [περι…" at bounding box center [353, 334] width 524 height 368
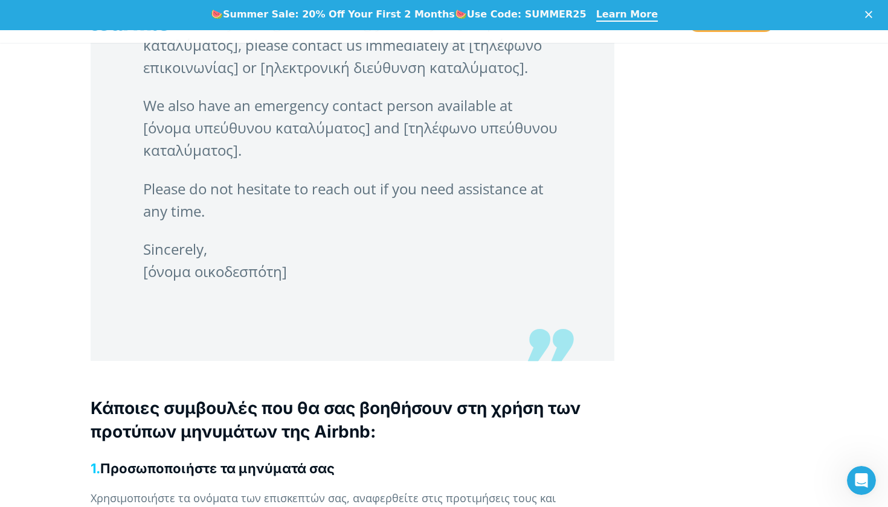
scroll to position [5921, 0]
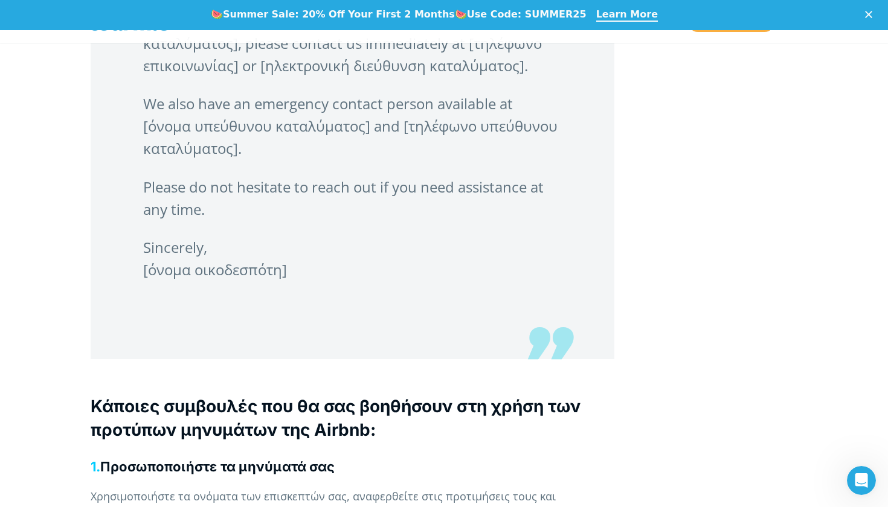
click at [292, 281] on p "Sincerely, [όνομα οικοδεσπότη]" at bounding box center [352, 258] width 419 height 45
drag, startPoint x: 287, startPoint y: 290, endPoint x: 159, endPoint y: 106, distance: 223.8
click at [159, 106] on blockquote "Dear [όνομα επισκέπτη], In case of any emergencies during your stay at [όνομα κ…" at bounding box center [353, 145] width 524 height 429
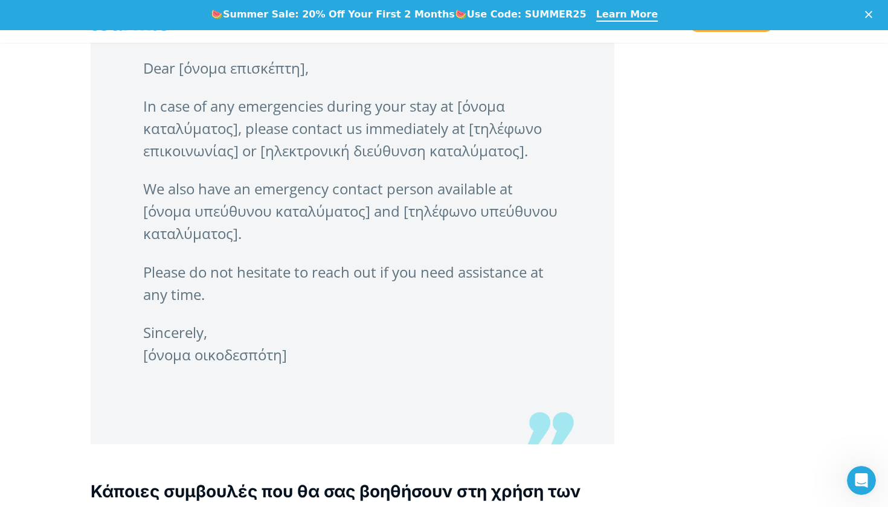
scroll to position [5829, 0]
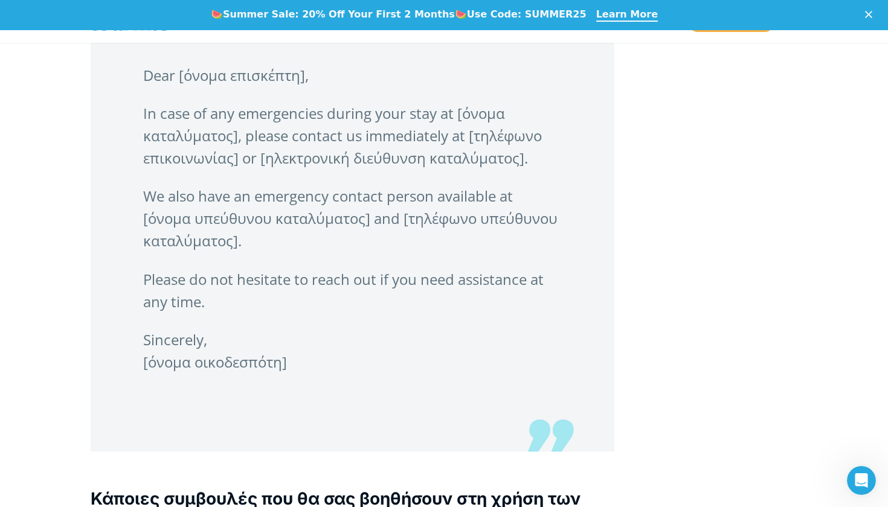
click at [304, 373] on p "Sincerely, [όνομα οικοδεσπότη]" at bounding box center [352, 351] width 419 height 45
drag, startPoint x: 287, startPoint y: 386, endPoint x: 143, endPoint y: 94, distance: 326.0
click at [143, 94] on blockquote "Dear [όνομα επισκέπτη], In case of any emergencies during your stay at [όνομα κ…" at bounding box center [353, 238] width 524 height 429
copy blockquote "Dear [όνομα επισκέπτη], In case of any emergencies during your stay at [όνομα κ…"
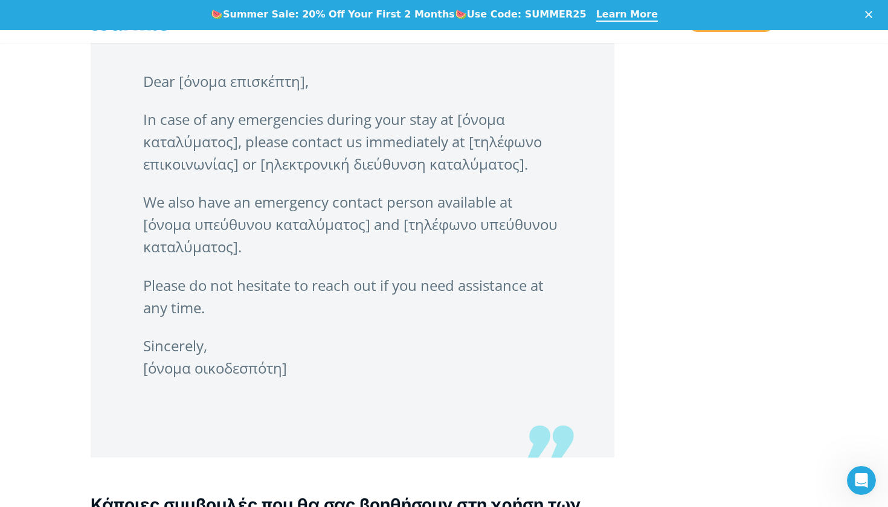
scroll to position [5803, 0]
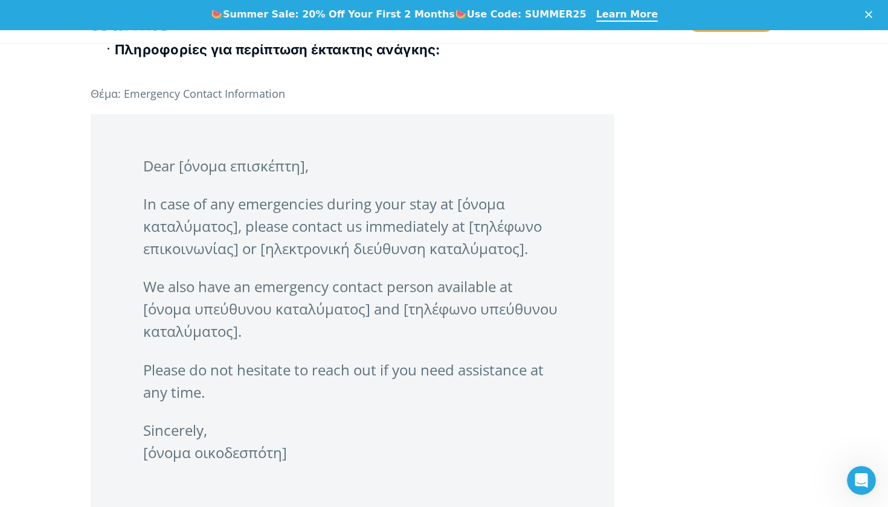
scroll to position [5735, 0]
